Goal: Use online tool/utility: Utilize a website feature to perform a specific function

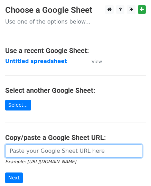
click at [36, 147] on input "url" at bounding box center [73, 150] width 137 height 13
paste input "https://docs.google.com/spreadsheets/d/1BTJMEKwxUn02gJjA4riOh0NeDGWdyvqDREc3gfd…"
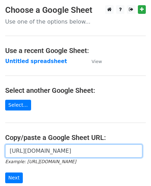
scroll to position [0, 208]
type input "https://docs.google.com/spreadsheets/d/1BTJMEKwxUn02gJjA4riOh0NeDGWdyvqDREc3gfd…"
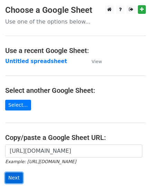
scroll to position [0, 0]
click at [13, 177] on input "Next" at bounding box center [14, 177] width 18 height 11
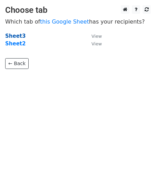
click at [15, 36] on strong "Sheet3" at bounding box center [15, 36] width 20 height 6
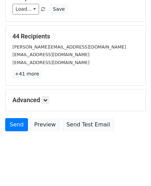
scroll to position [81, 0]
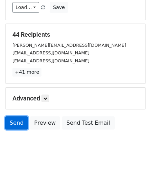
click at [11, 124] on link "Send" at bounding box center [16, 122] width 23 height 13
